Goal: Task Accomplishment & Management: Use online tool/utility

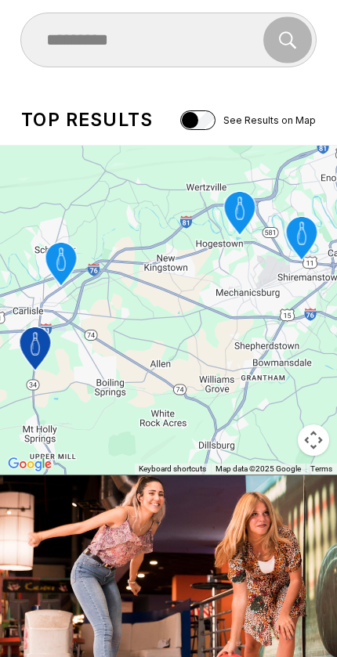
scroll to position [112, 0]
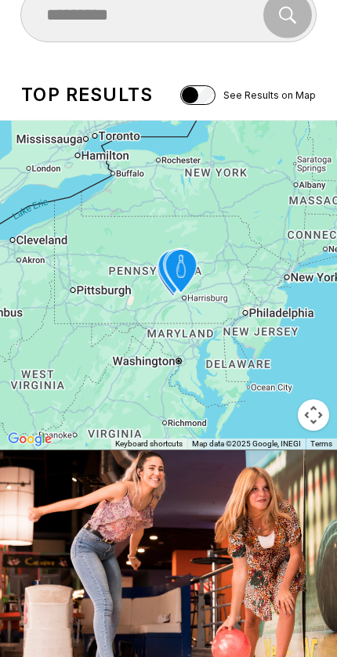
click at [48, 316] on div "To activate drag with keyboard, press Alt + Enter. Once in keyboard drag state,…" at bounding box center [168, 285] width 337 height 329
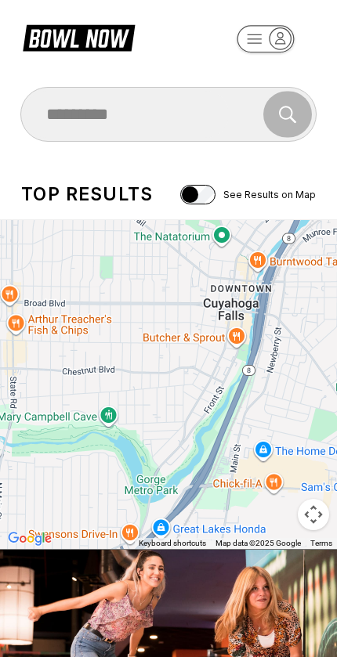
scroll to position [0, 0]
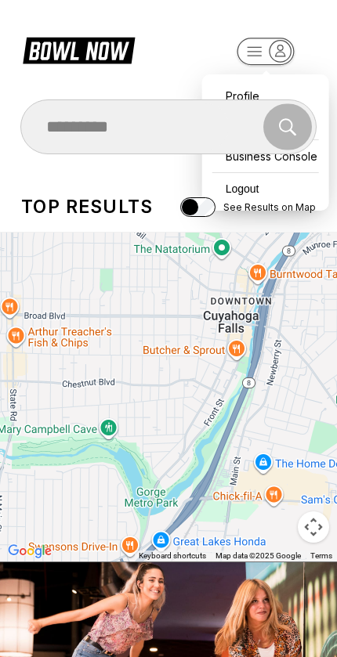
click at [235, 82] on div "Profile" at bounding box center [265, 95] width 111 height 27
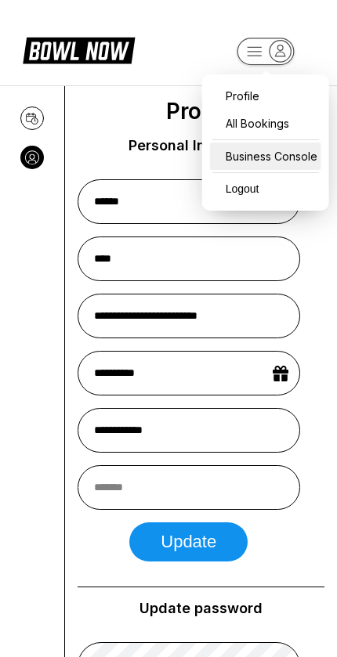
click at [249, 156] on div "Business Console" at bounding box center [265, 156] width 111 height 27
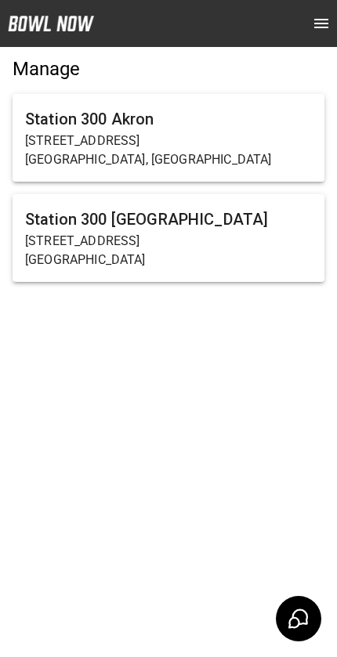
click at [51, 125] on h6 "Station 300 Akron" at bounding box center [168, 119] width 287 height 25
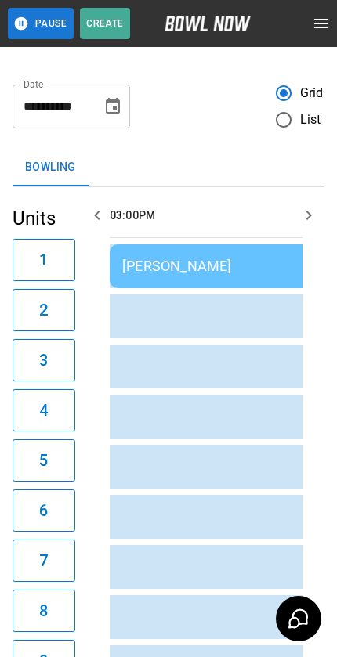
click at [325, 19] on icon "open drawer" at bounding box center [321, 23] width 14 height 9
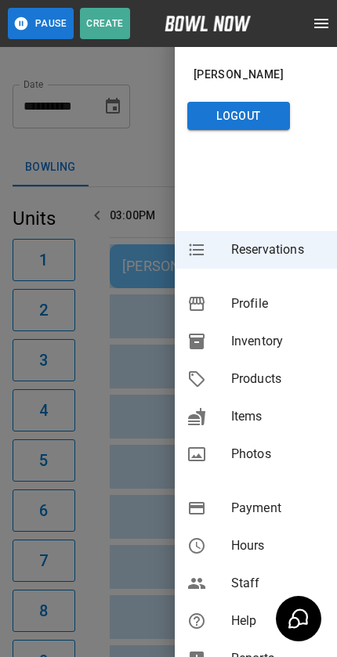
click at [287, 342] on span "Inventory" at bounding box center [277, 341] width 93 height 19
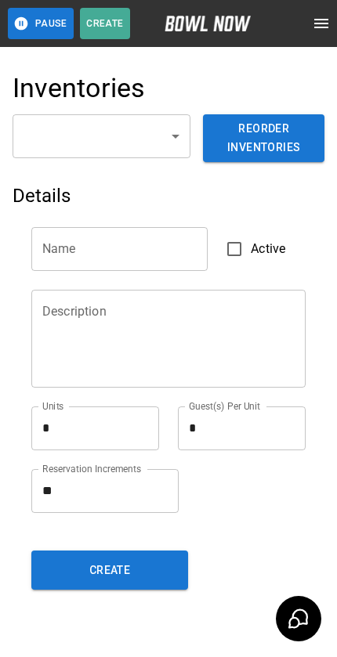
click at [67, 127] on body "Pause Create Schedule Reservations Information Profile Inventory Products Items…" at bounding box center [168, 349] width 337 height 699
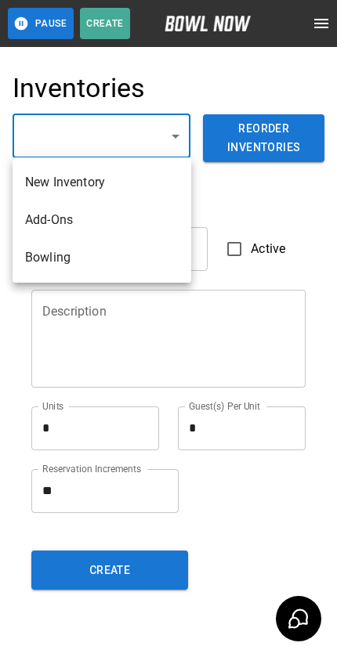
click at [34, 257] on li "Bowling" at bounding box center [102, 258] width 179 height 38
type input "**********"
type input "*******"
type textarea "**"
type textarea "*"
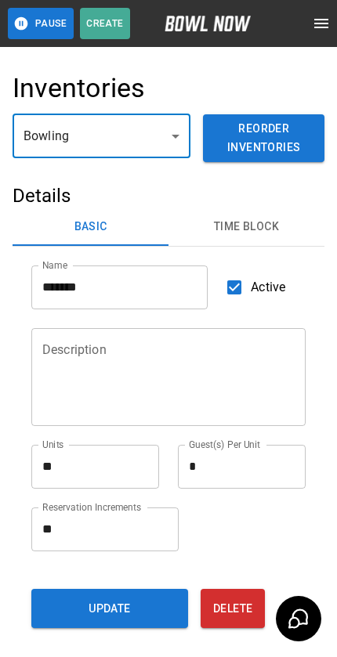
click at [229, 227] on button "Time Block" at bounding box center [246, 227] width 156 height 38
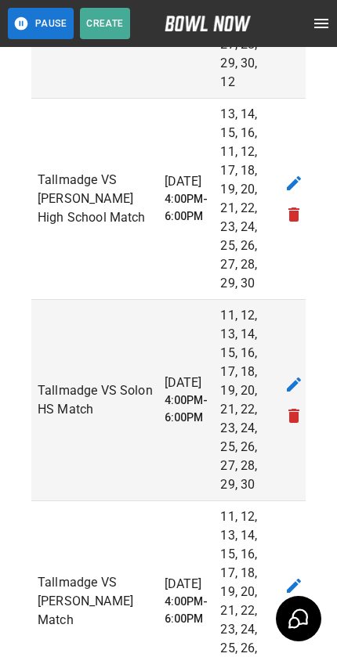
scroll to position [757, 0]
